Goal: Task Accomplishment & Management: Manage account settings

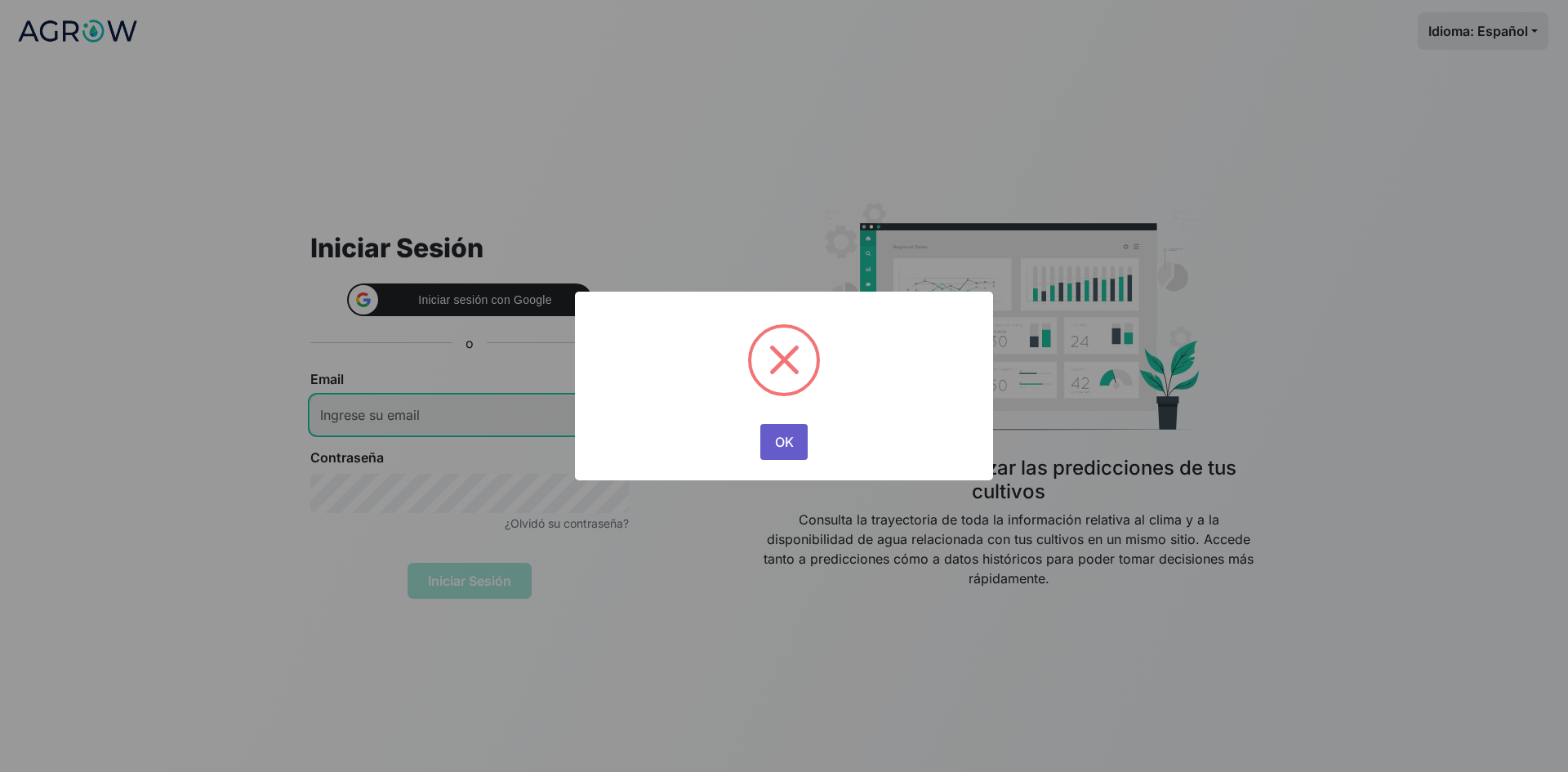
type input "[EMAIL_ADDRESS][DOMAIN_NAME]"
click at [794, 448] on button "OK" at bounding box center [783, 443] width 47 height 36
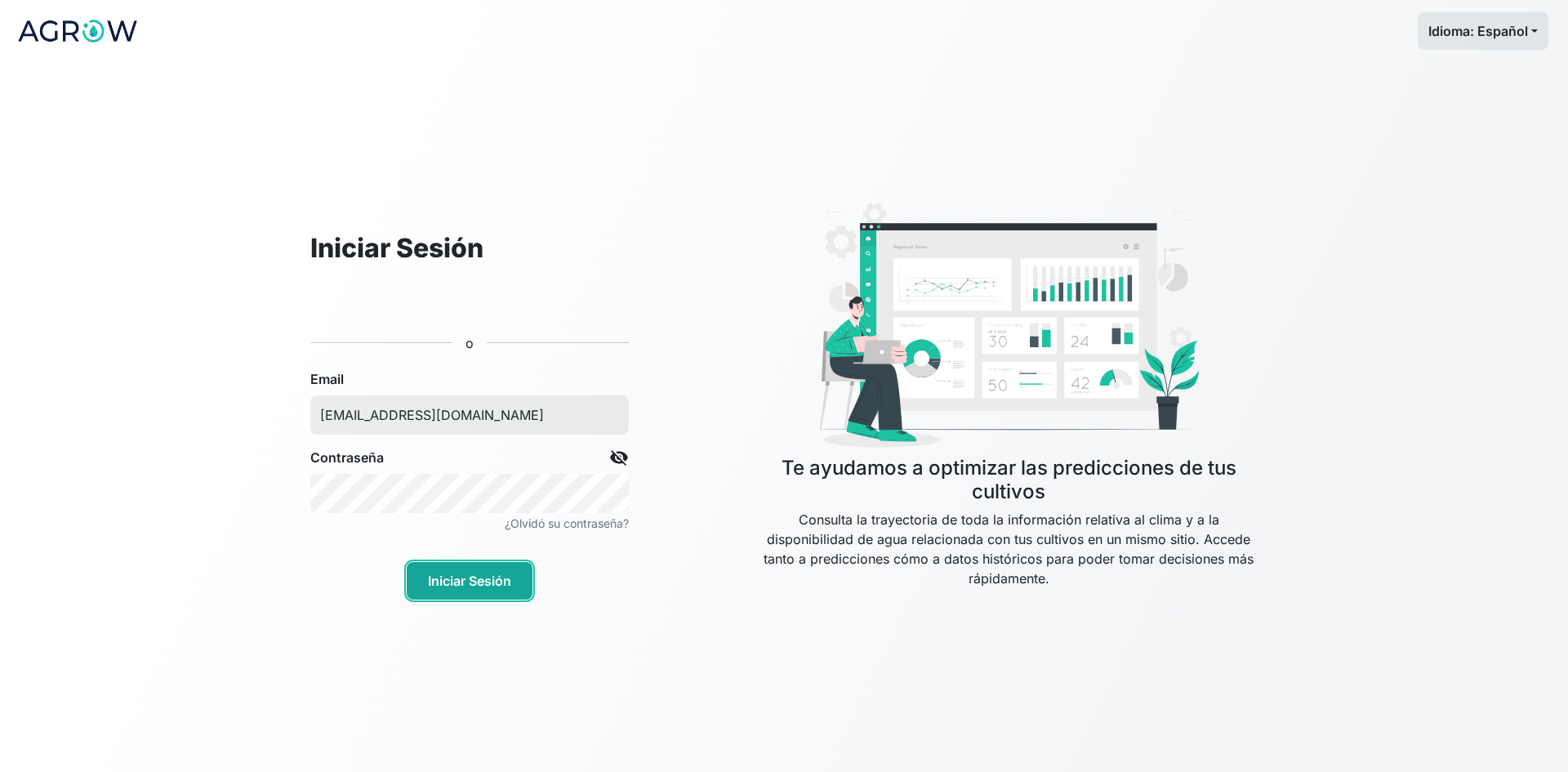
click at [479, 587] on button "Iniciar Sesión" at bounding box center [469, 580] width 125 height 37
click at [464, 571] on button "Iniciar Sesión" at bounding box center [469, 580] width 125 height 37
